Goal: Information Seeking & Learning: Compare options

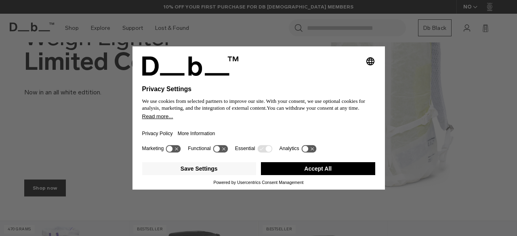
click at [272, 170] on button "Accept All" at bounding box center [318, 168] width 114 height 13
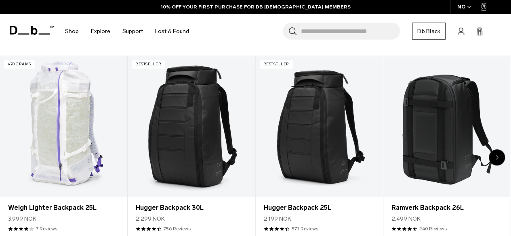
scroll to position [281, 0]
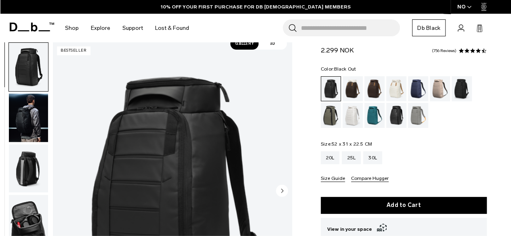
scroll to position [35, 0]
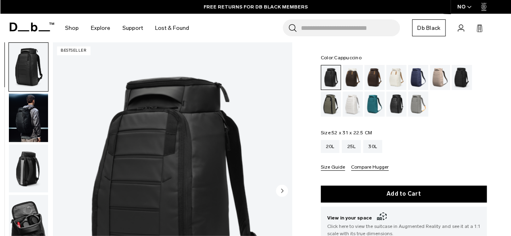
click at [353, 81] on div "Cappuccino" at bounding box center [352, 77] width 21 height 25
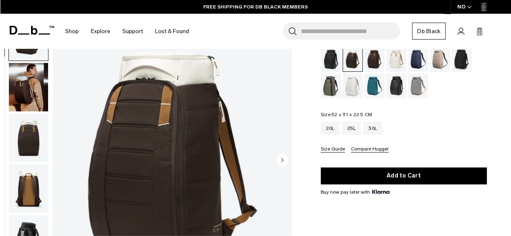
click at [353, 88] on div "Clean Slate" at bounding box center [352, 85] width 21 height 25
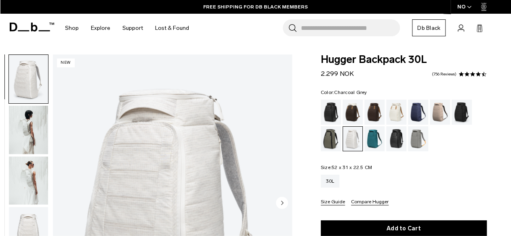
click at [462, 111] on div "Charcoal Grey" at bounding box center [461, 112] width 21 height 25
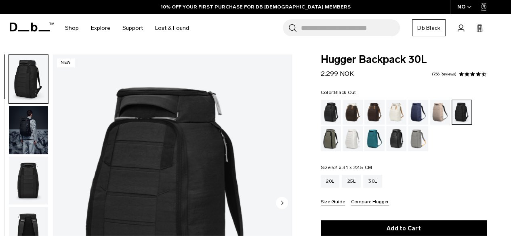
click at [329, 115] on div "Black Out" at bounding box center [330, 112] width 21 height 25
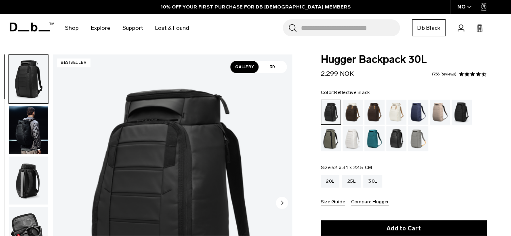
click at [395, 142] on div "Reflective Black" at bounding box center [396, 138] width 21 height 25
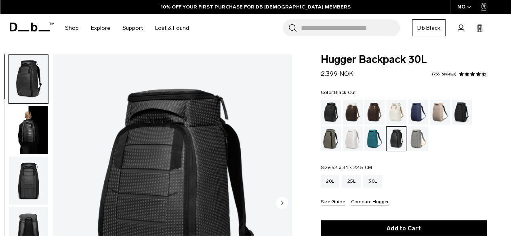
drag, startPoint x: 328, startPoint y: 112, endPoint x: 322, endPoint y: 118, distance: 8.3
click at [322, 118] on div "Black Out" at bounding box center [330, 112] width 21 height 25
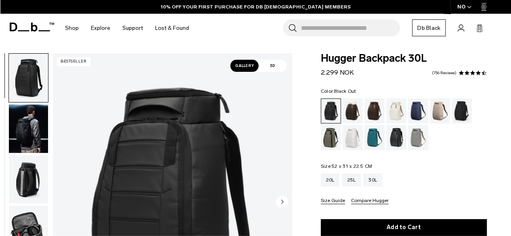
scroll to position [105, 0]
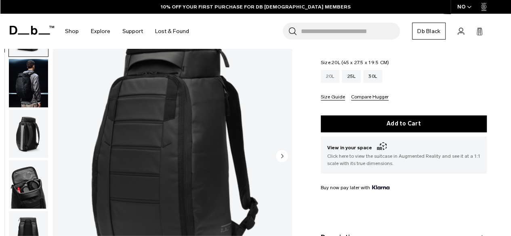
click at [324, 82] on div "20L" at bounding box center [329, 76] width 19 height 13
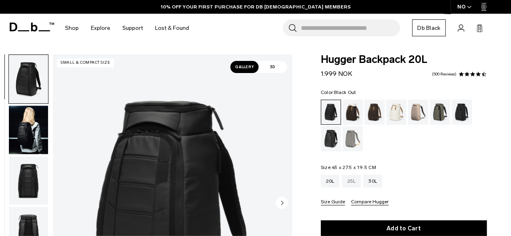
click at [350, 180] on div "25L" at bounding box center [350, 181] width 19 height 13
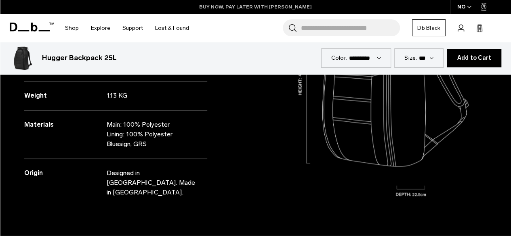
scroll to position [722, 0]
